Goal: Task Accomplishment & Management: Complete application form

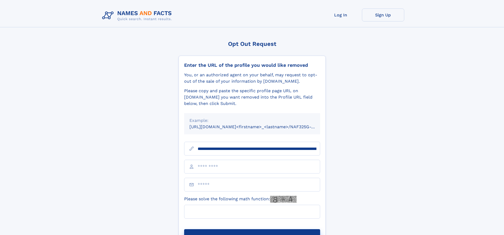
scroll to position [0, 58]
type input "**********"
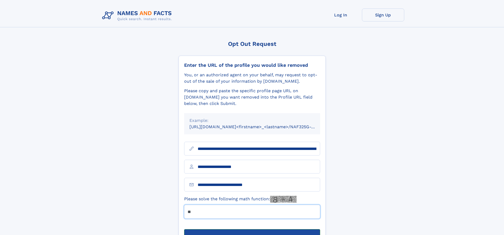
type input "**"
click at [252, 229] on button "Submit Opt Out Request" at bounding box center [252, 237] width 136 height 17
